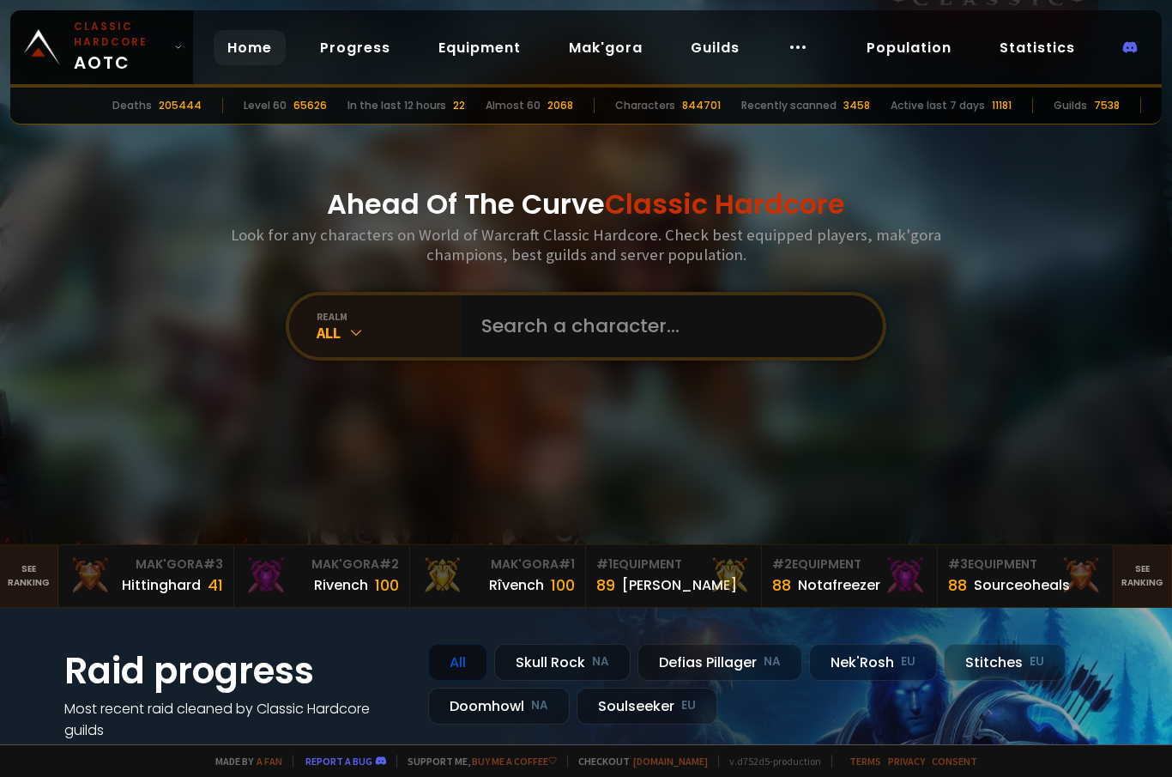
click at [370, 342] on div "All" at bounding box center [389, 333] width 144 height 20
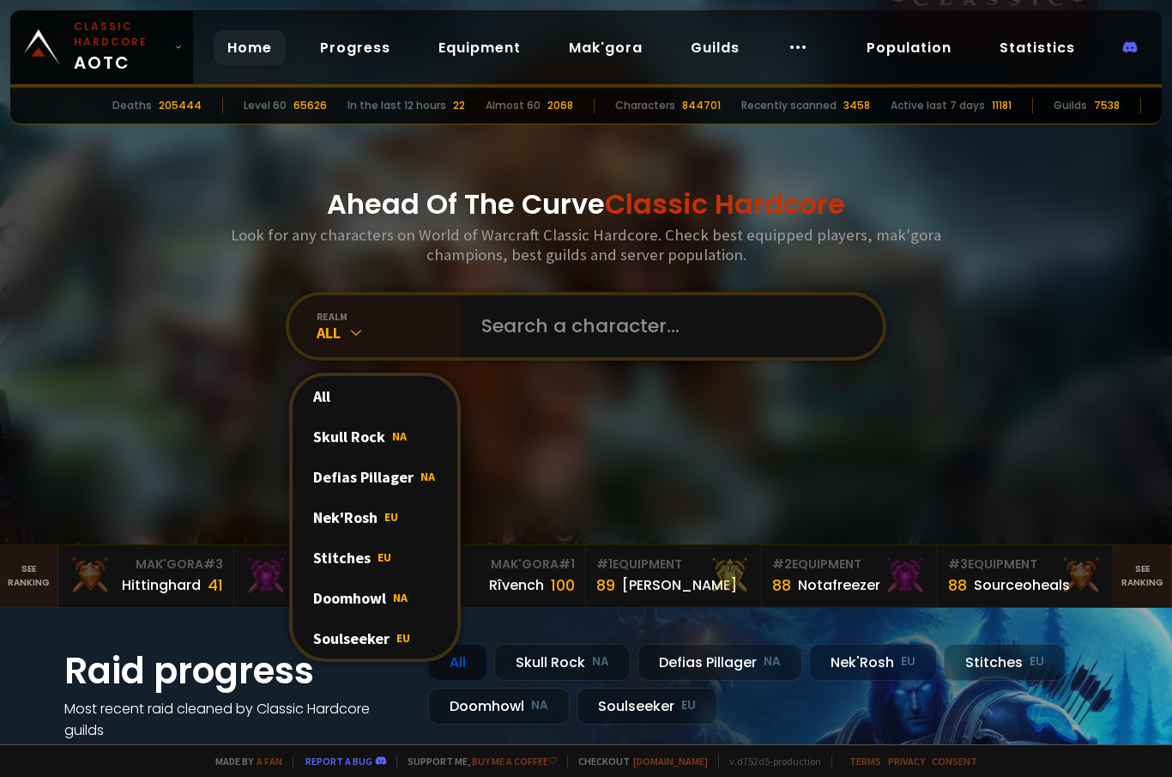
click at [426, 652] on div "Soulseeker EU" at bounding box center [375, 638] width 165 height 40
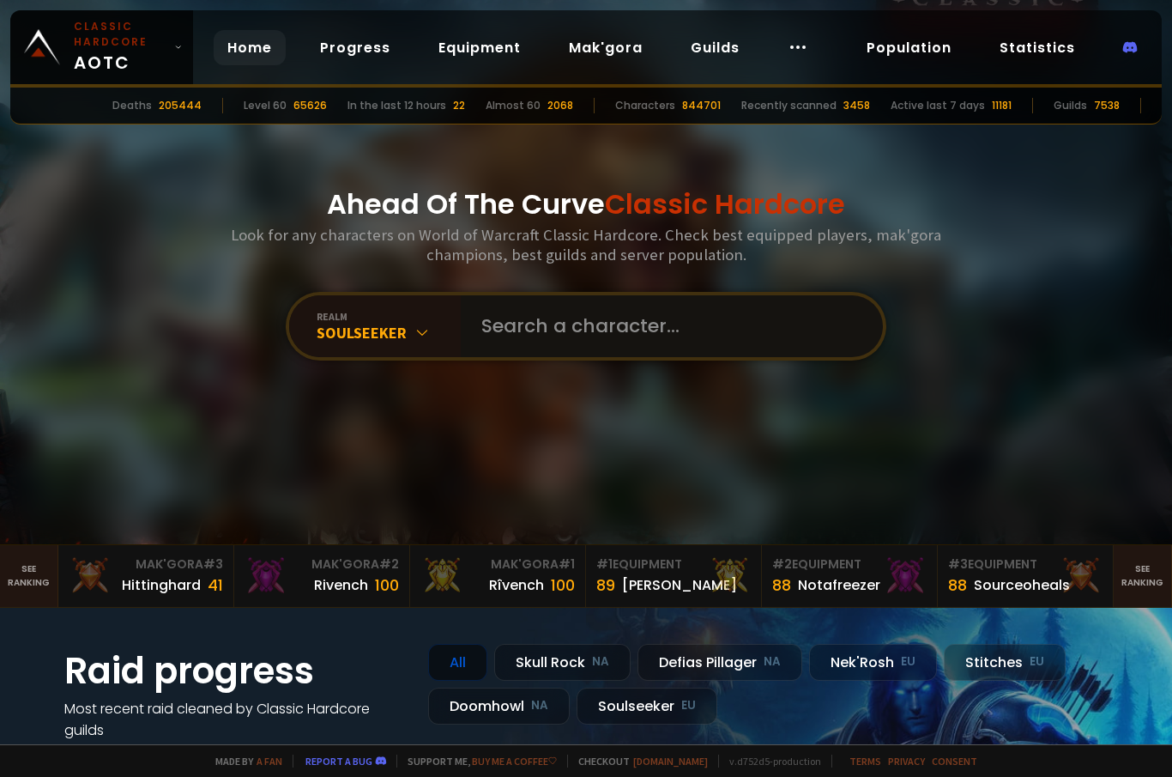
click at [645, 351] on input "text" at bounding box center [666, 326] width 391 height 62
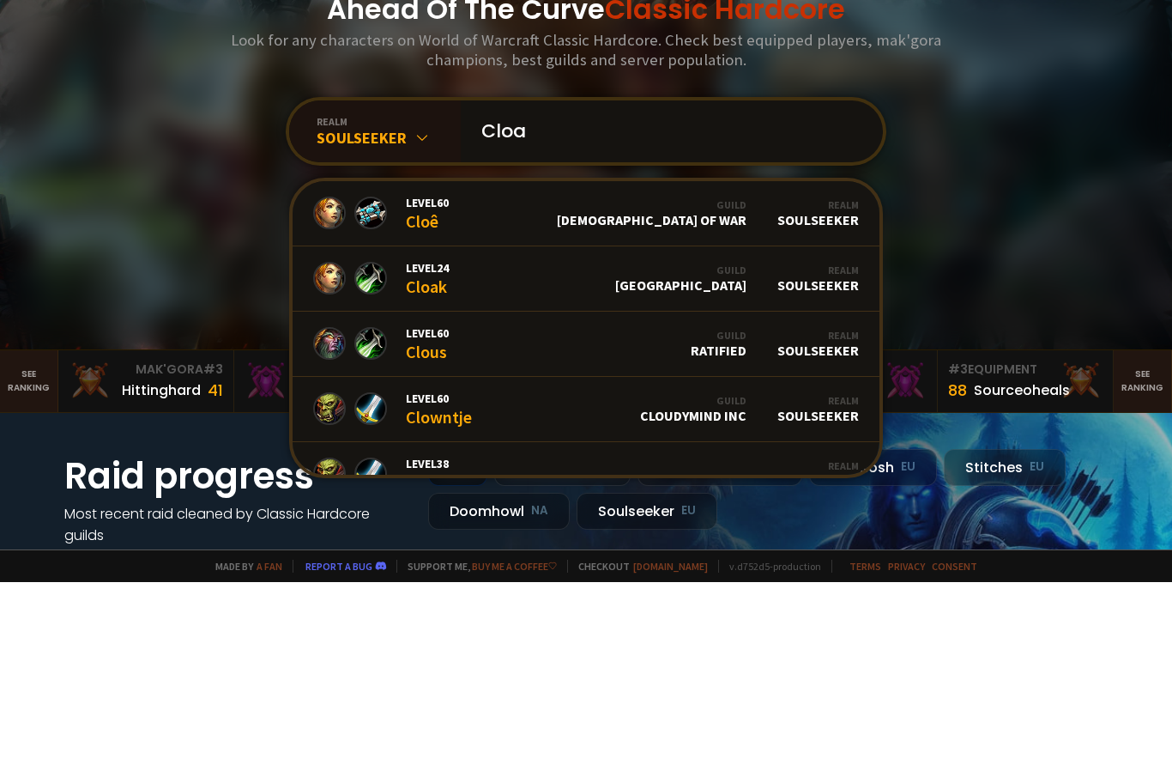
type input "Cloak"
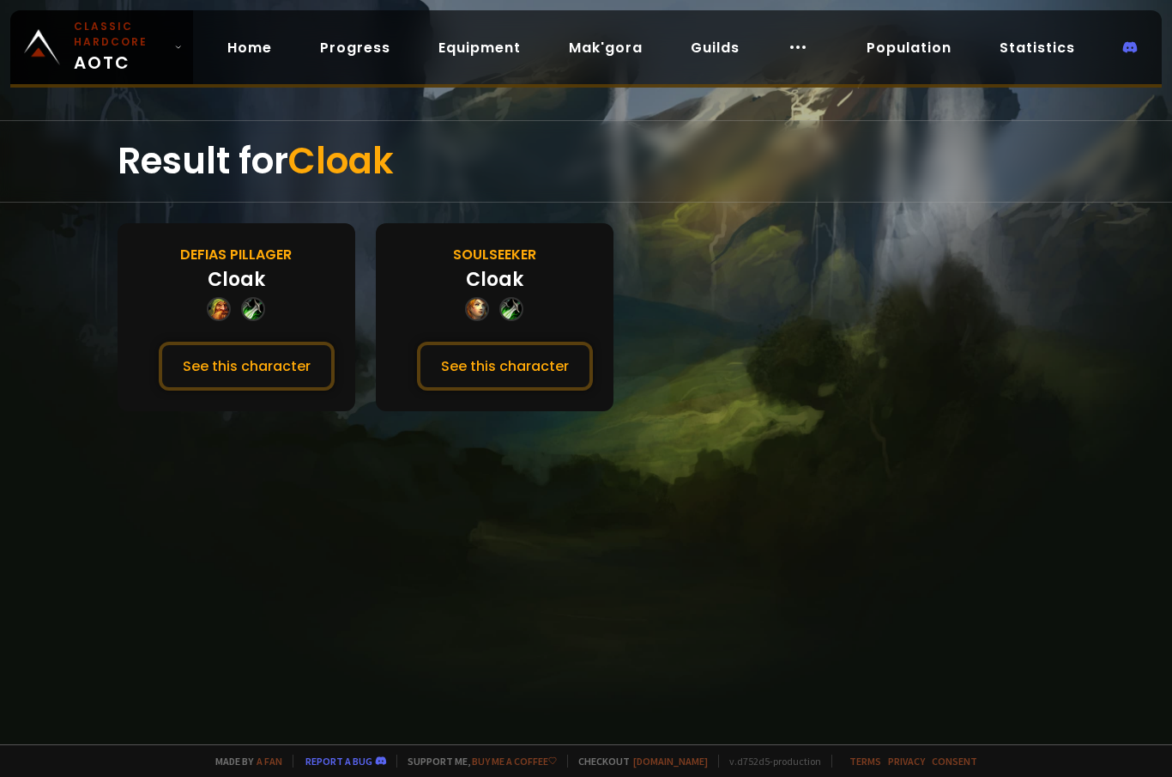
click at [447, 365] on button "See this character" at bounding box center [505, 366] width 176 height 49
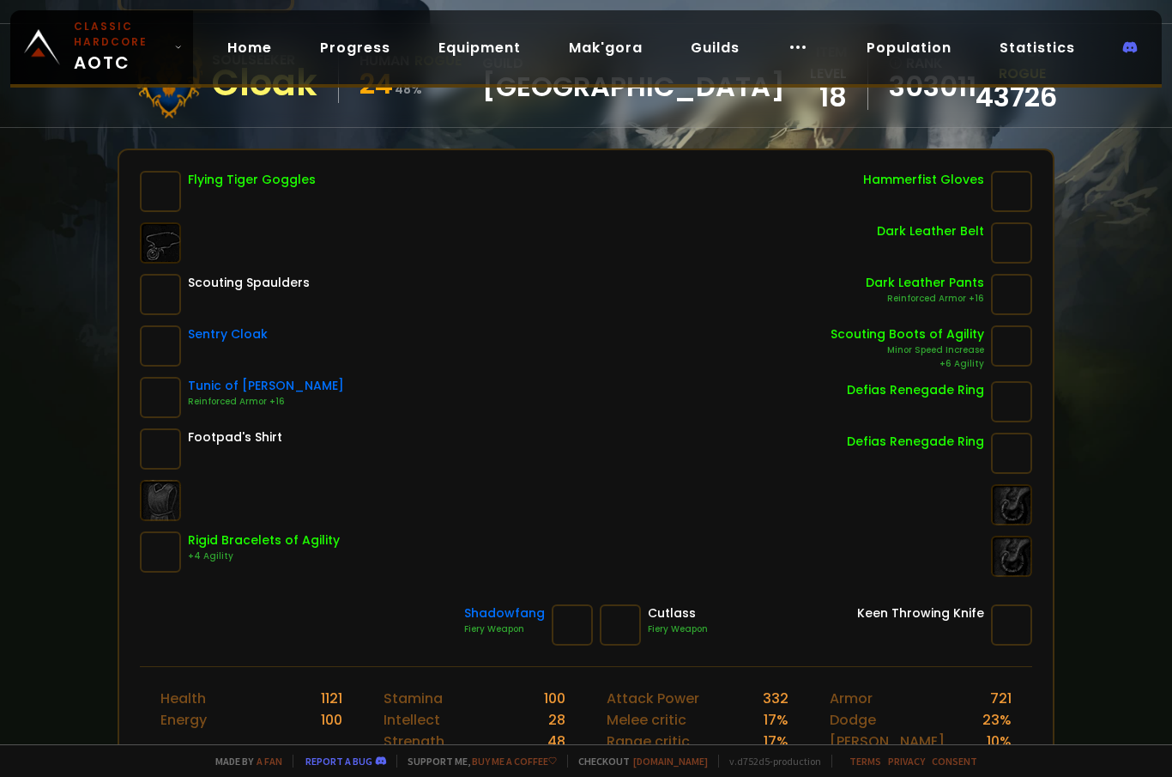
scroll to position [155, 0]
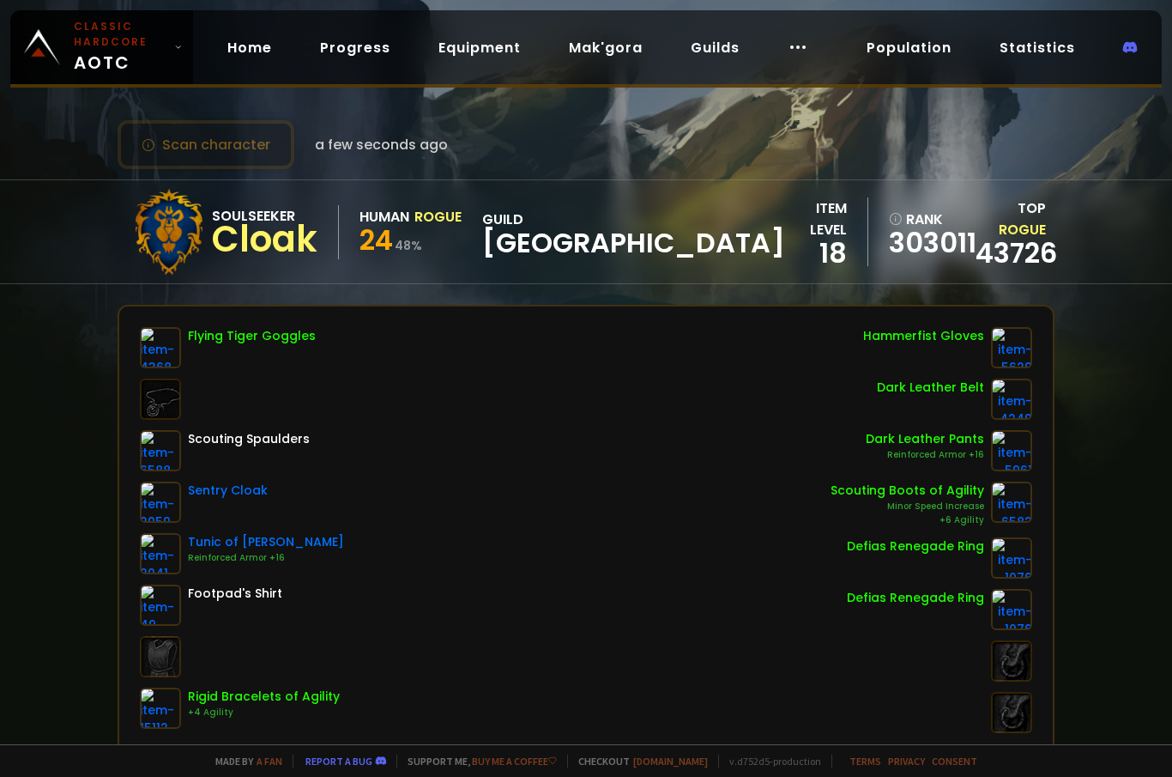
click at [179, 59] on link "Classic Hardcore AOTC" at bounding box center [101, 47] width 183 height 74
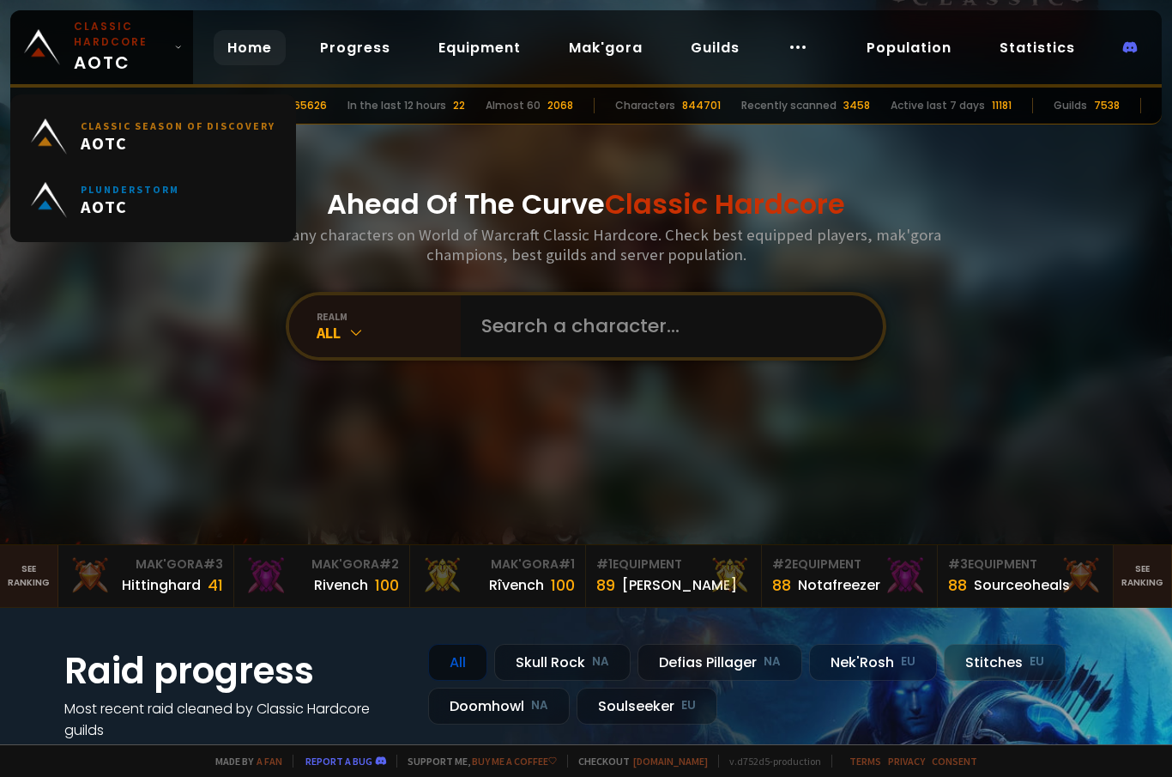
click at [356, 357] on div "realm All" at bounding box center [375, 326] width 172 height 62
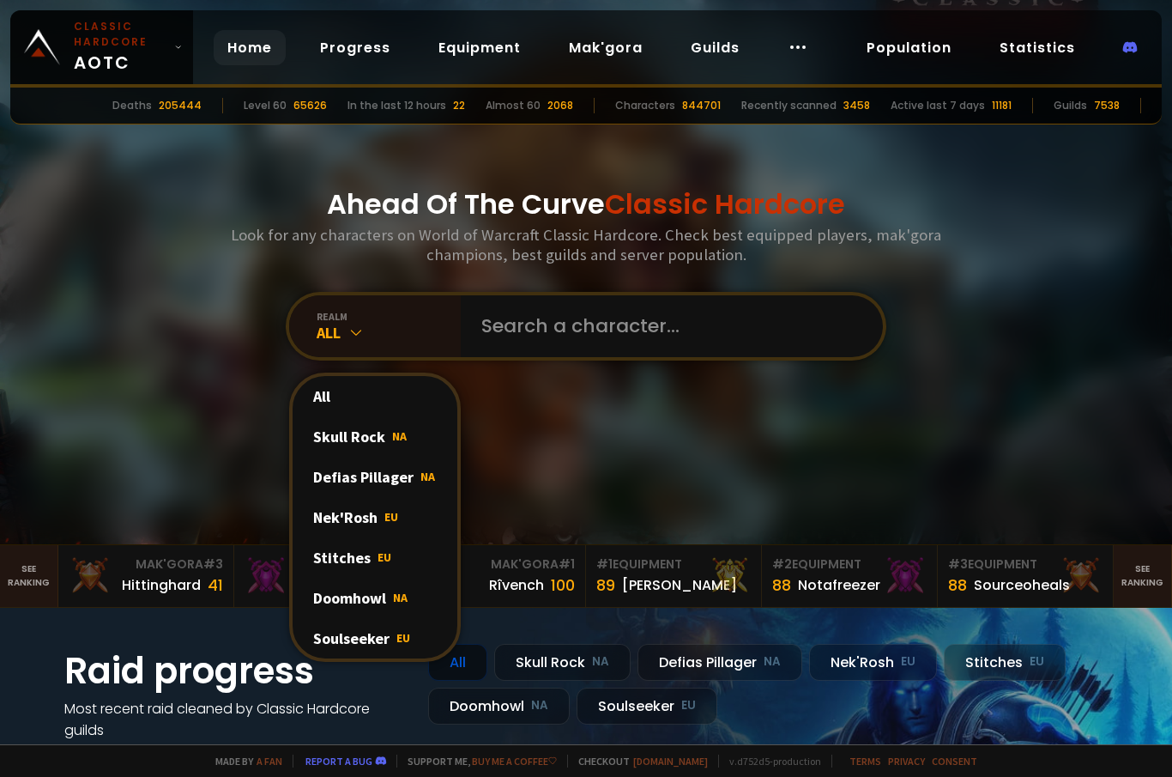
click at [441, 658] on div "Soulseeker EU" at bounding box center [375, 638] width 165 height 40
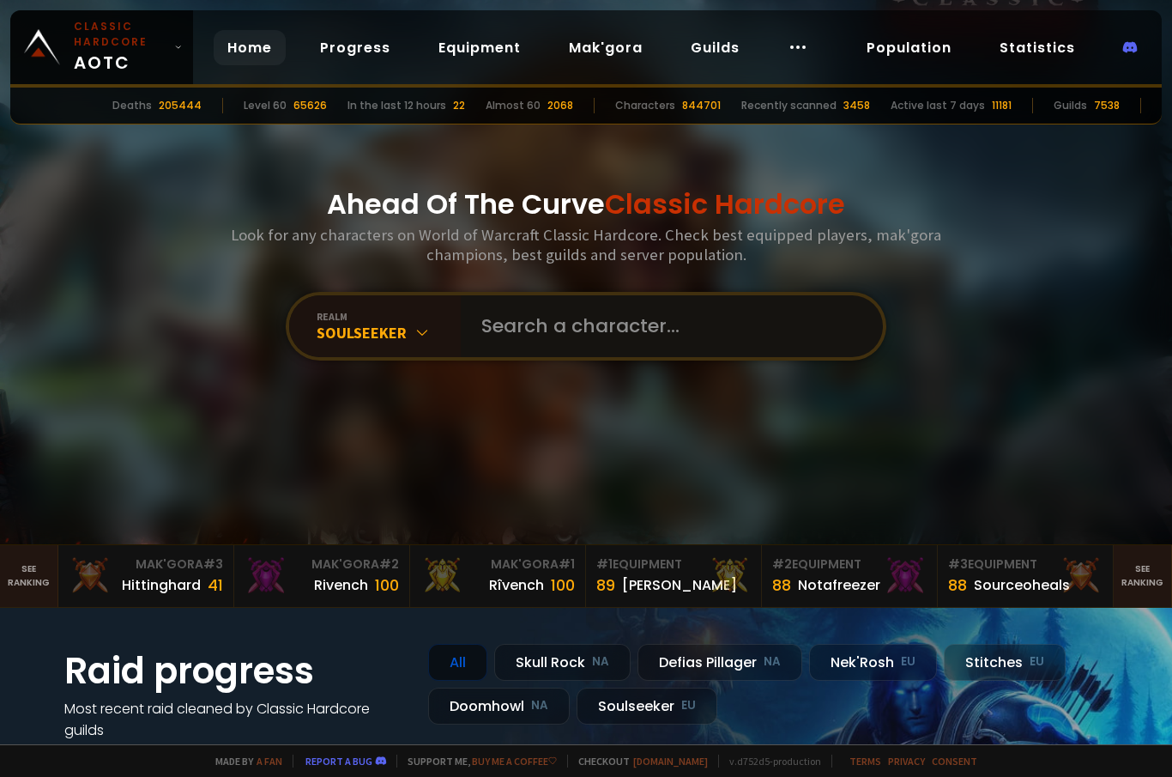
click at [614, 357] on input "text" at bounding box center [666, 326] width 391 height 62
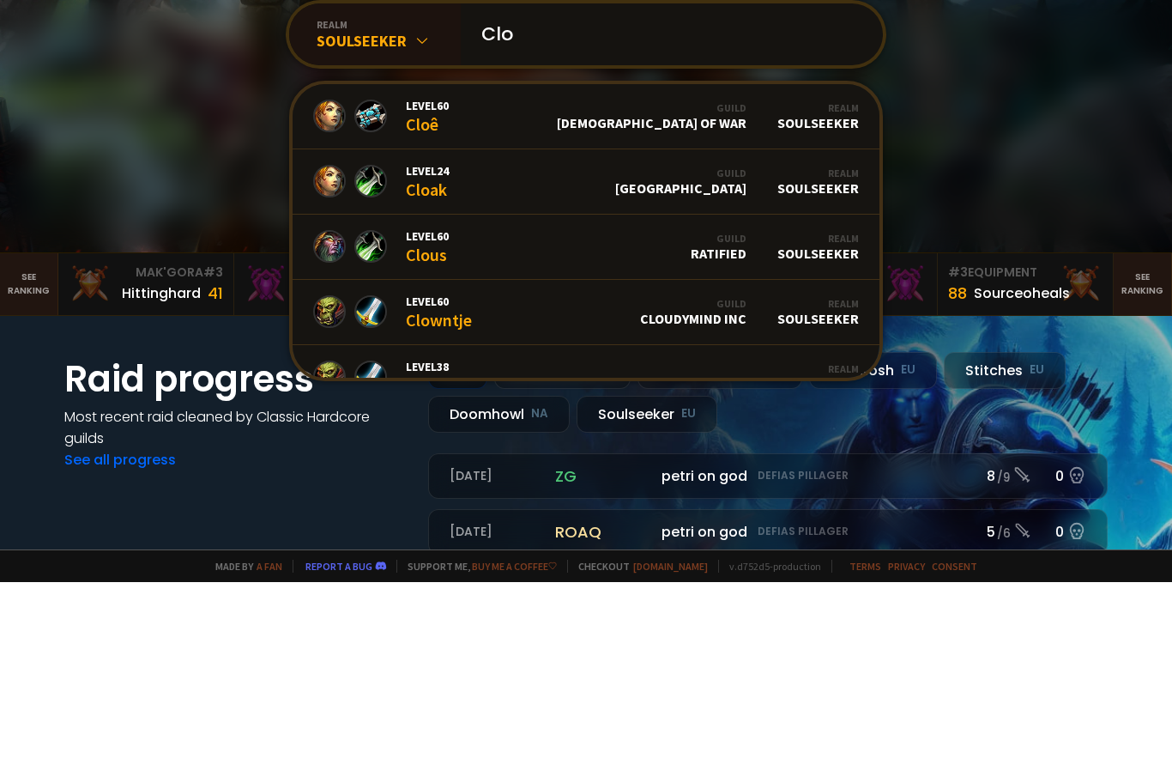
scroll to position [96, 0]
type input "Clo"
click at [995, 167] on div "Ahead Of The Curve Classic Hardcore Look for any characters on World of Warcraf…" at bounding box center [587, 176] width 1034 height 544
